Goal: Obtain resource: Download file/media

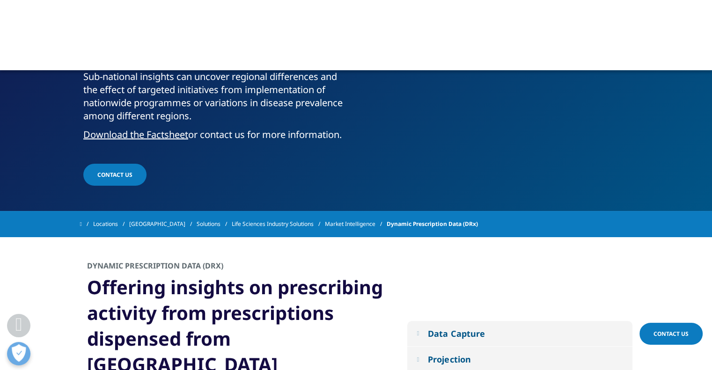
scroll to position [281, 0]
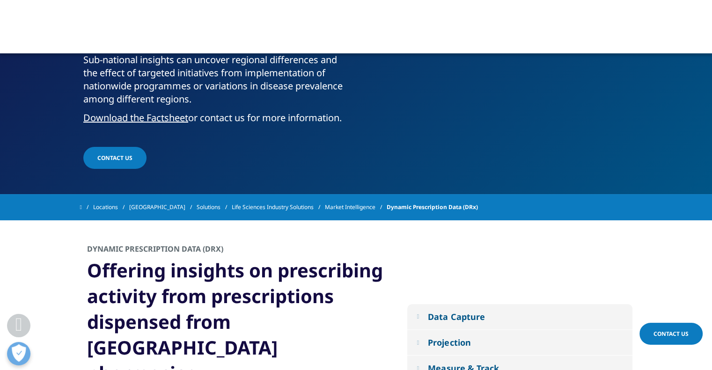
click at [126, 116] on link "Download the Factsheet" at bounding box center [135, 117] width 105 height 13
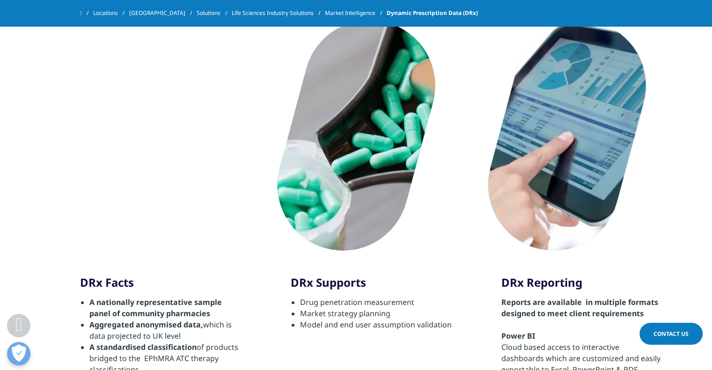
scroll to position [22, 0]
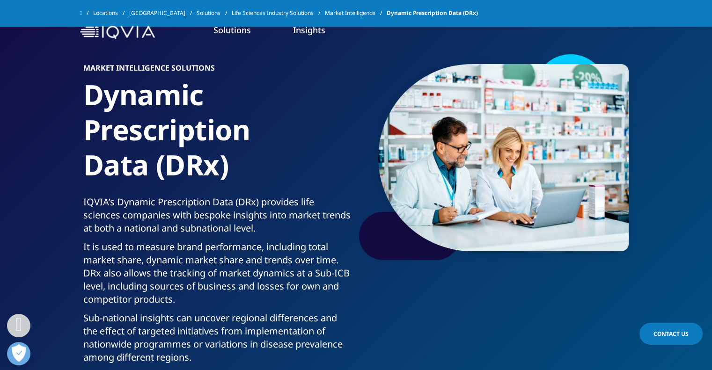
drag, startPoint x: 120, startPoint y: 262, endPoint x: 101, endPoint y: 22, distance: 240.9
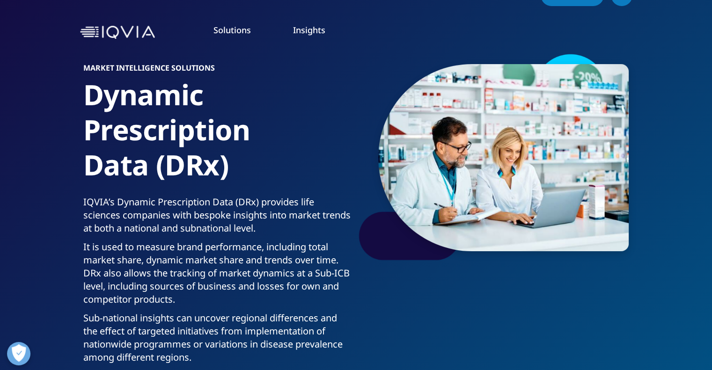
scroll to position [0, 0]
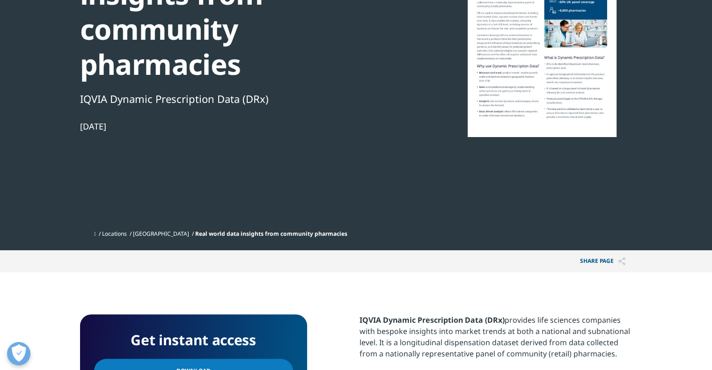
scroll to position [281, 0]
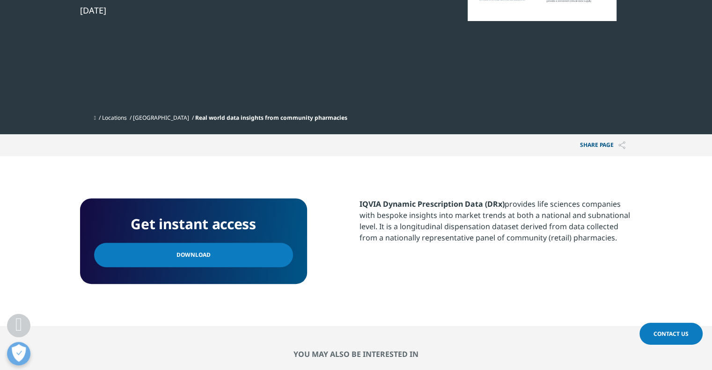
click at [199, 253] on span "Download" at bounding box center [194, 255] width 34 height 10
click at [268, 254] on link "Download" at bounding box center [193, 255] width 199 height 24
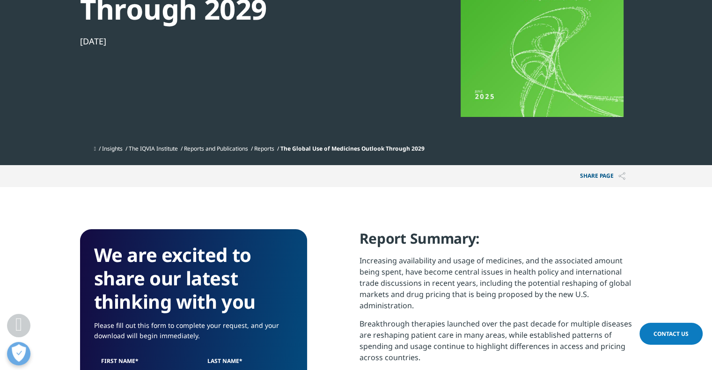
scroll to position [375, 0]
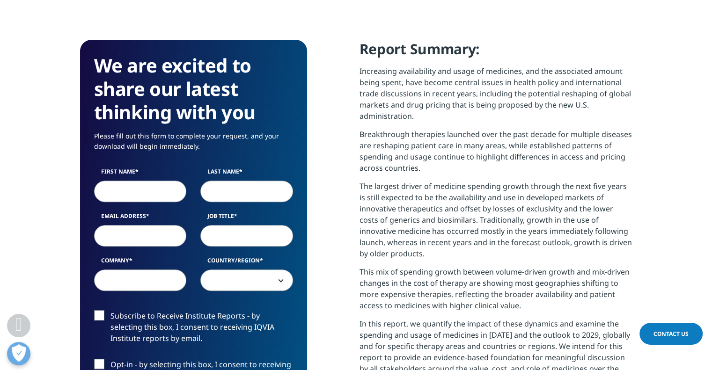
click at [125, 194] on input "First Name" at bounding box center [140, 192] width 93 height 22
type input "Rahul"
type input "Kataria"
type input "Bain"
select select "India"
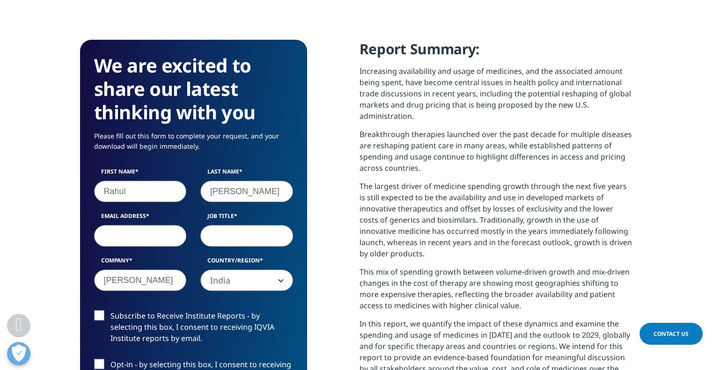
click at [143, 235] on input "Email Address" at bounding box center [140, 236] width 93 height 22
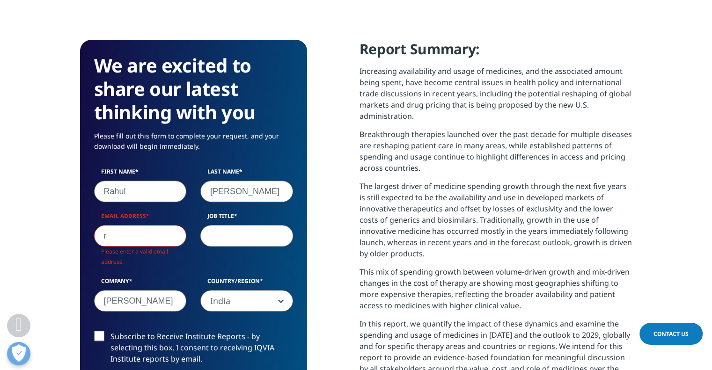
scroll to position [537, 552]
click at [128, 246] on input "r" at bounding box center [140, 236] width 93 height 22
type input "rahul.kataria@bain.com"
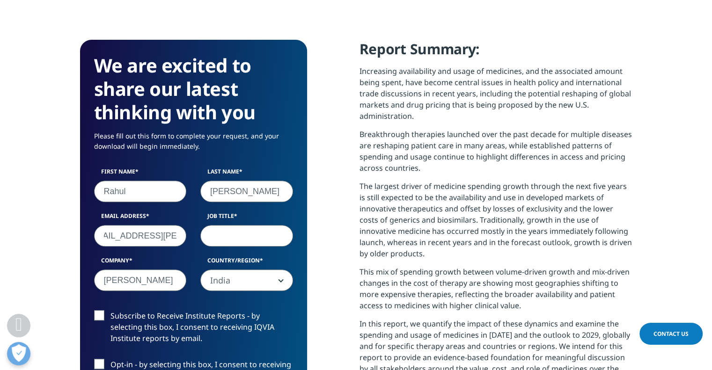
scroll to position [0, 0]
type input "Specialist"
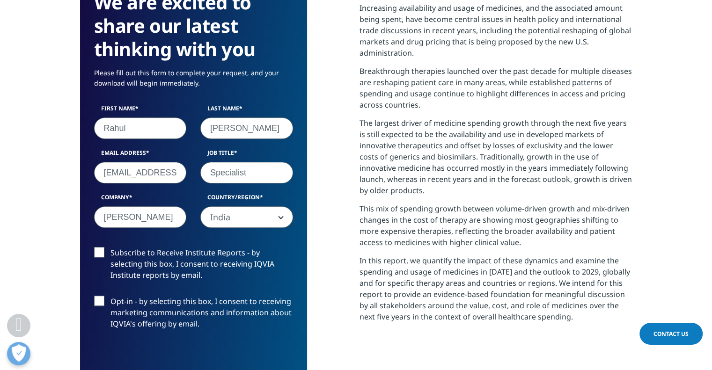
scroll to position [515, 0]
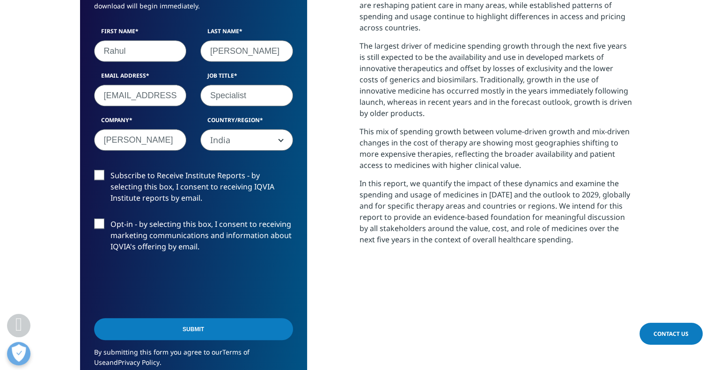
click at [197, 325] on input "Submit" at bounding box center [193, 329] width 199 height 22
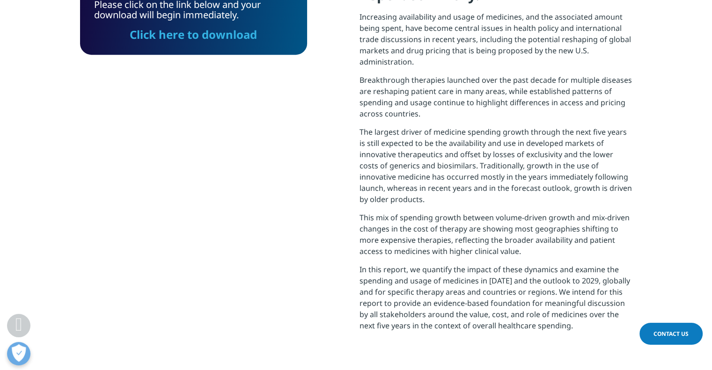
scroll to position [148, 0]
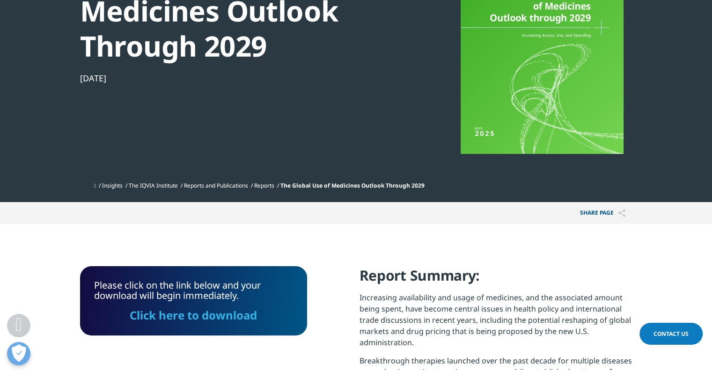
drag, startPoint x: 182, startPoint y: 321, endPoint x: 427, endPoint y: 366, distance: 249.3
click at [182, 321] on link "Click here to download" at bounding box center [193, 315] width 127 height 15
